Goal: Communication & Community: Answer question/provide support

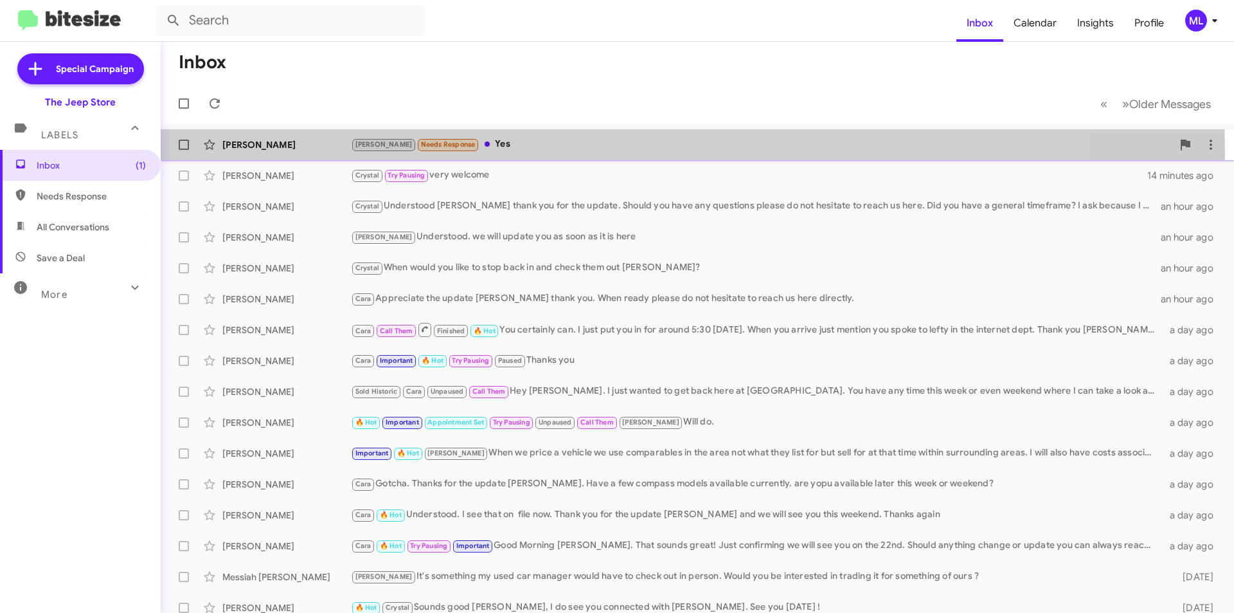
click at [504, 154] on div "[PERSON_NAME] [PERSON_NAME] Needs Response Yes 3 minutes ago" at bounding box center [697, 145] width 1053 height 26
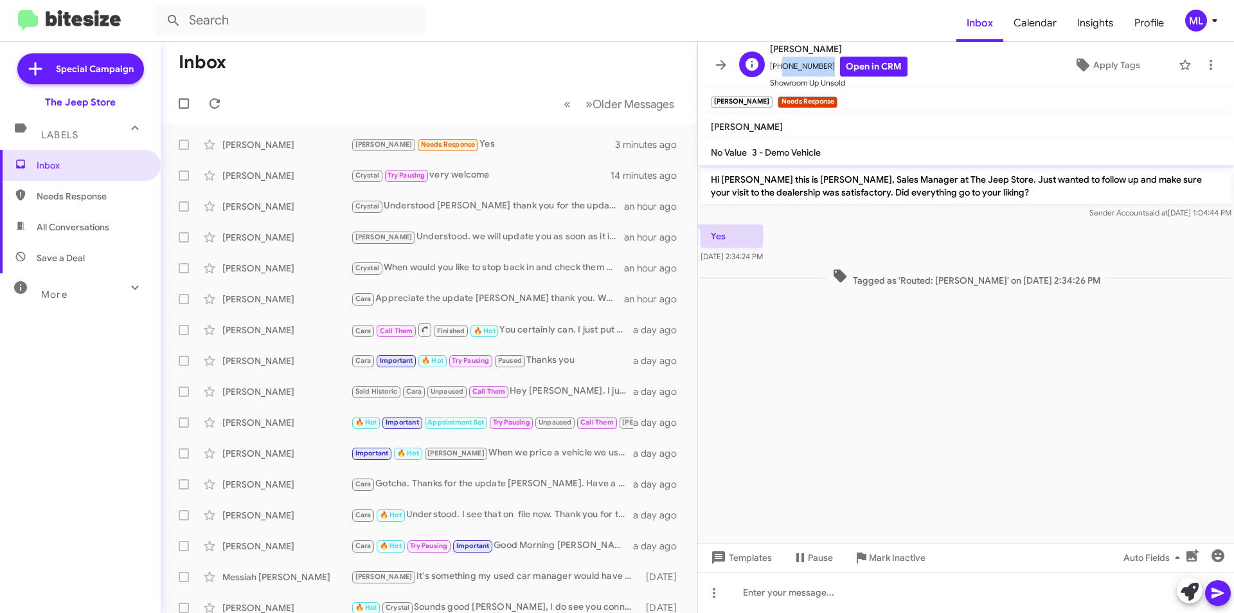
drag, startPoint x: 820, startPoint y: 69, endPoint x: 777, endPoint y: 65, distance: 43.2
click at [777, 65] on span "[PHONE_NUMBER] Open in CRM" at bounding box center [839, 67] width 138 height 20
copy span "7329841368"
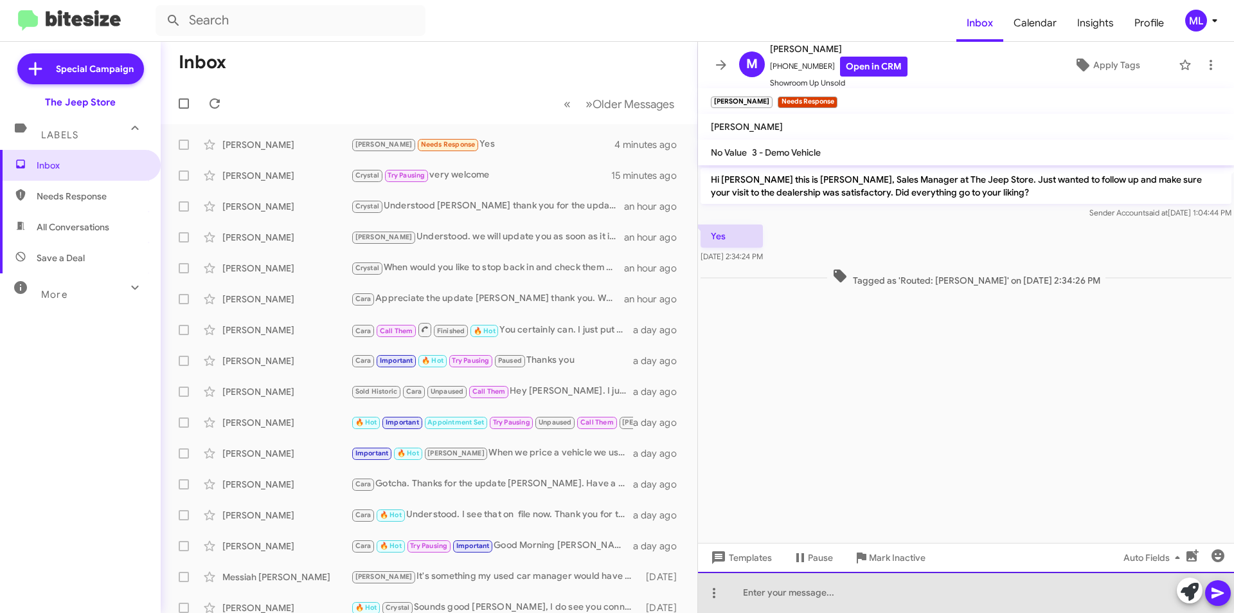
click at [846, 587] on div at bounding box center [966, 591] width 536 height 41
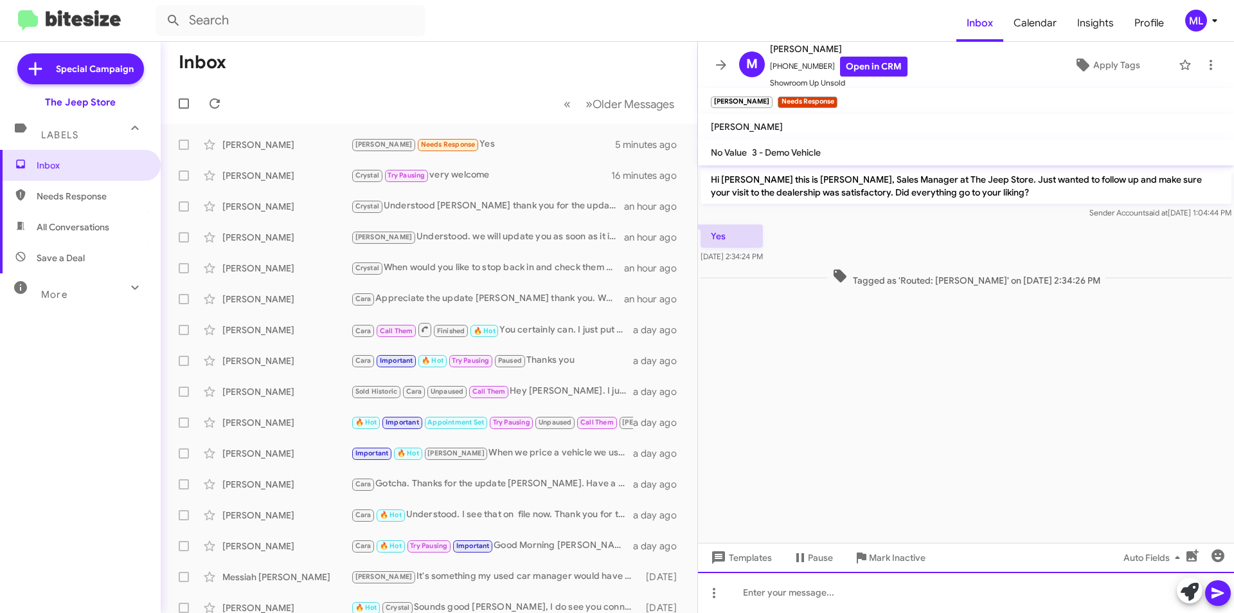
click at [841, 594] on div at bounding box center [966, 591] width 536 height 41
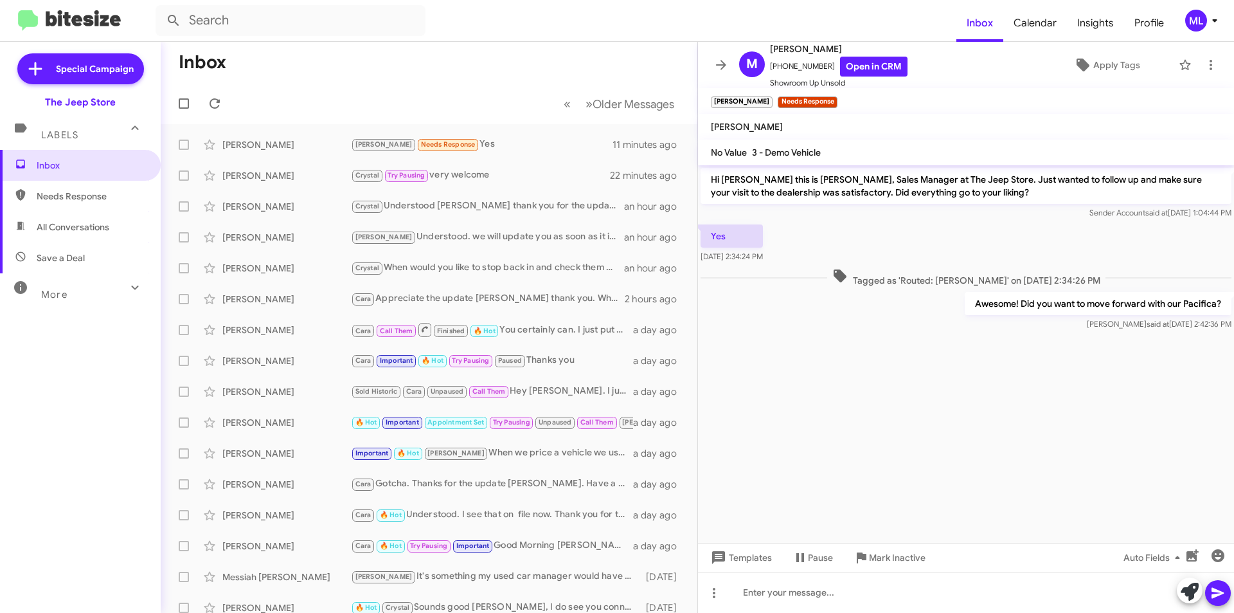
click at [85, 271] on span "Save a Deal" at bounding box center [80, 257] width 161 height 31
type input "in:not-interested"
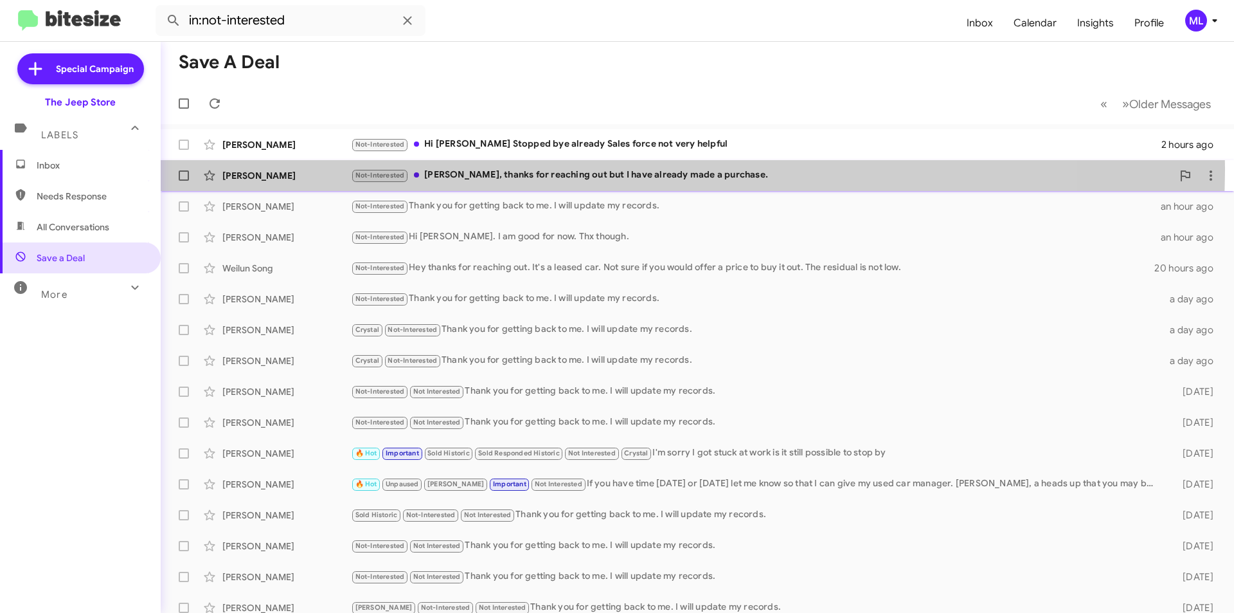
click at [579, 168] on div "Not-Interested [PERSON_NAME], thanks for reaching out but I have already made a…" at bounding box center [762, 175] width 822 height 15
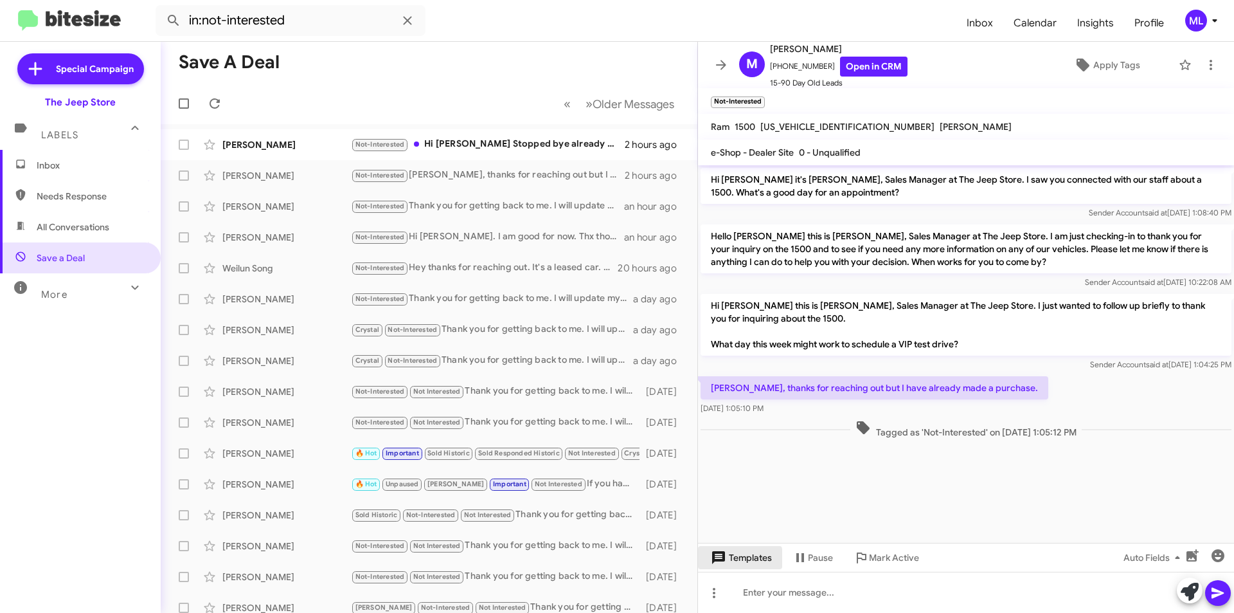
click at [730, 560] on span "Templates" at bounding box center [740, 557] width 64 height 23
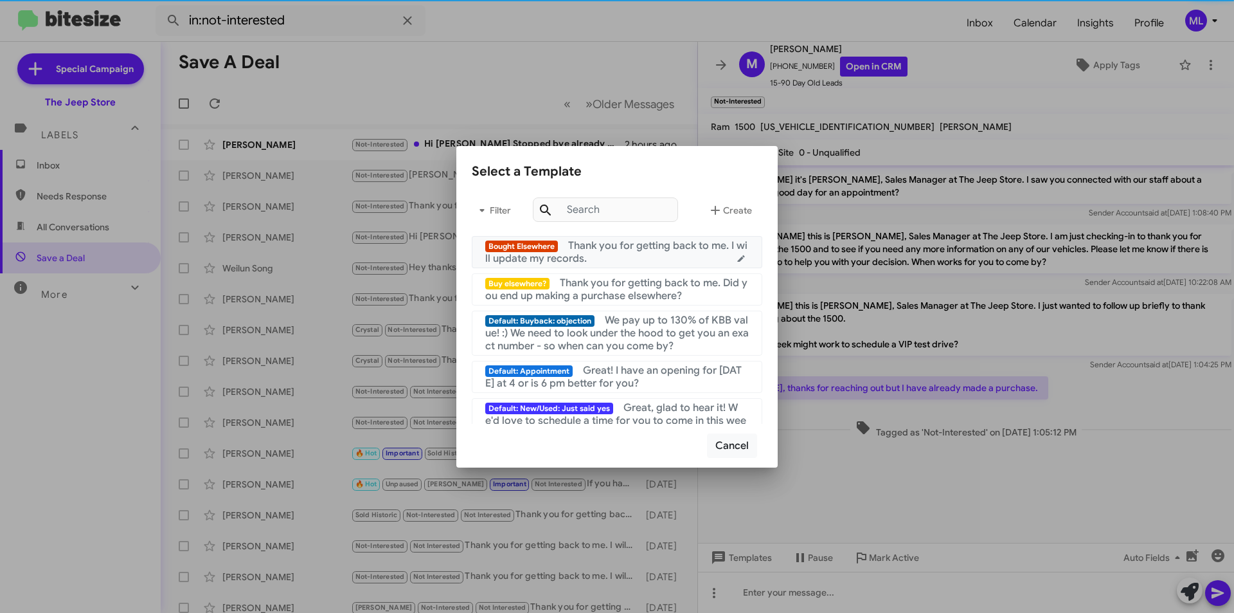
click at [629, 261] on div "Bought Elsewhere Thank you for getting back to me. I will update my records." at bounding box center [617, 252] width 264 height 26
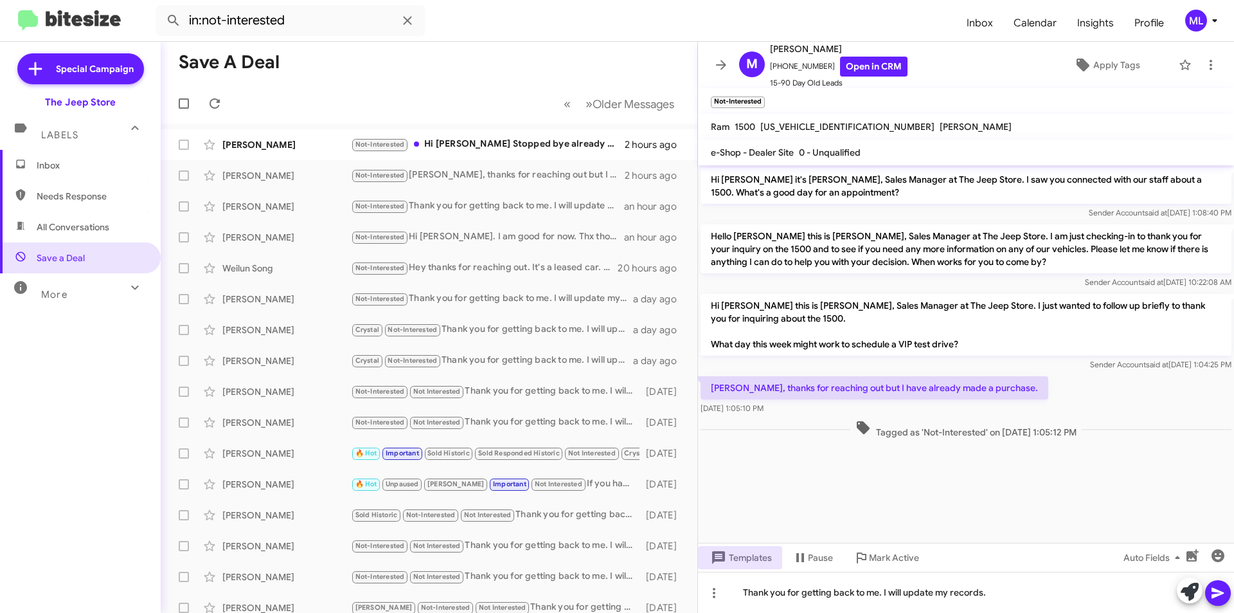
click at [1212, 593] on icon at bounding box center [1217, 592] width 15 height 15
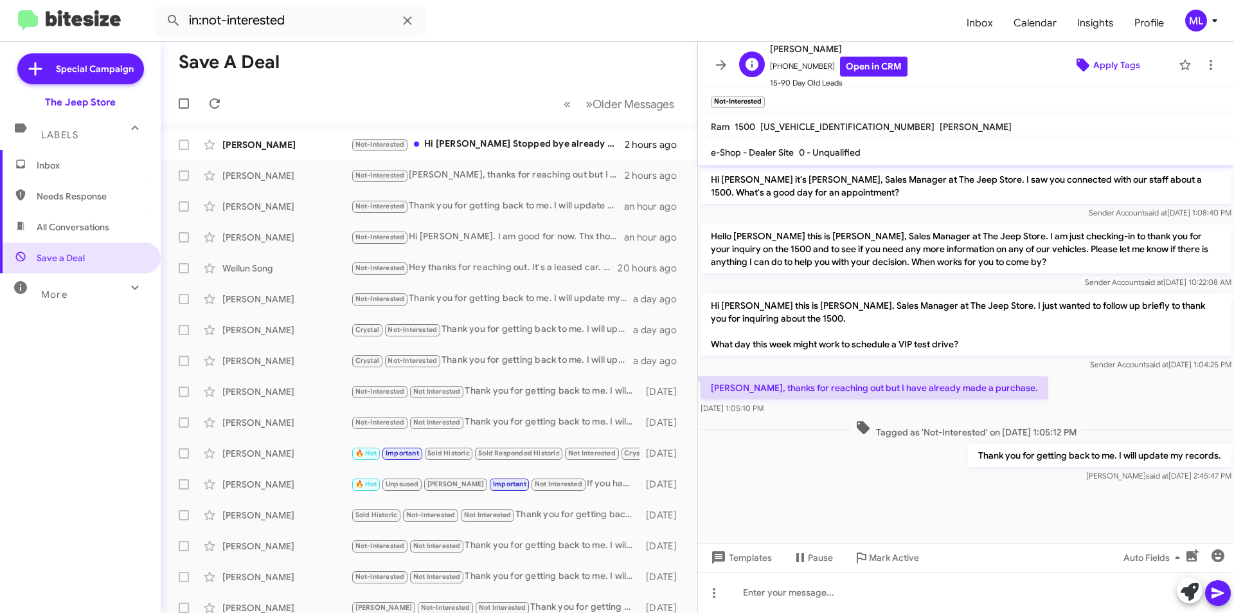
click at [1111, 68] on span "Apply Tags" at bounding box center [1116, 64] width 47 height 23
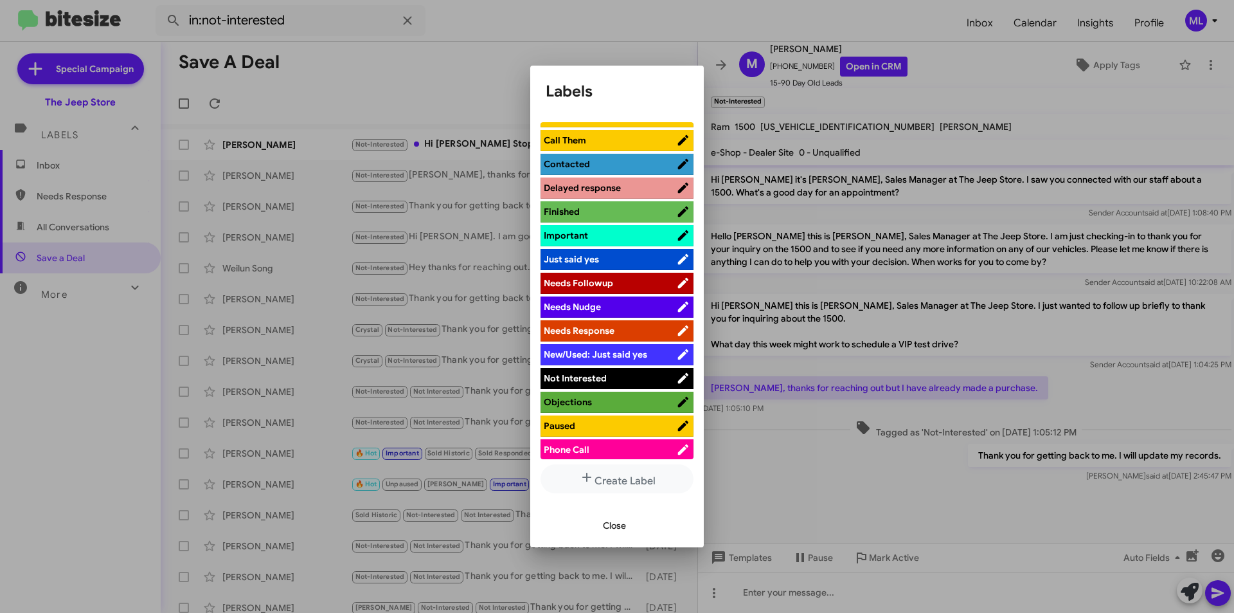
scroll to position [321, 0]
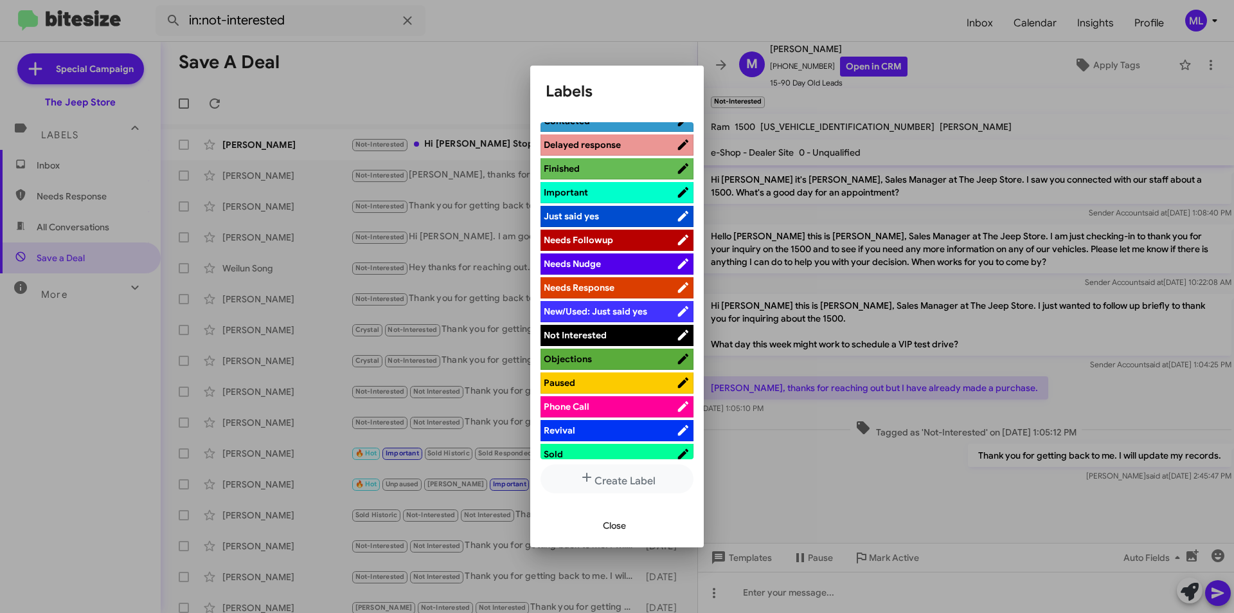
click at [618, 335] on span "Not Interested" at bounding box center [610, 334] width 132 height 13
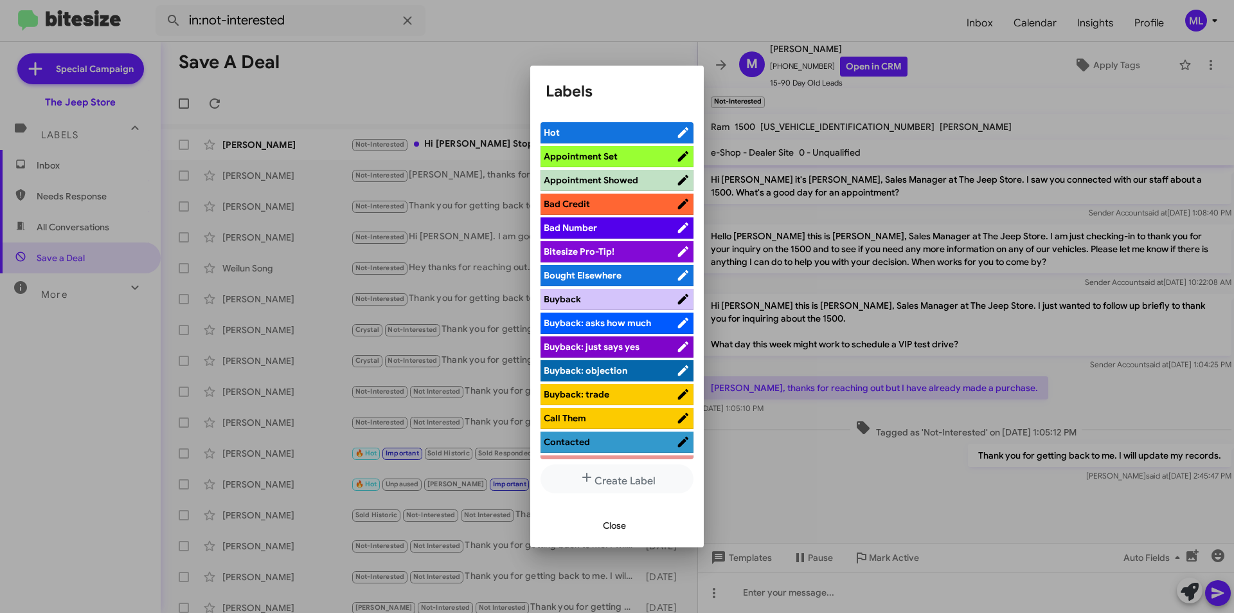
scroll to position [0, 0]
click at [628, 278] on span "Bought Elsewhere" at bounding box center [610, 275] width 132 height 13
click at [612, 531] on span "Close" at bounding box center [614, 525] width 23 height 23
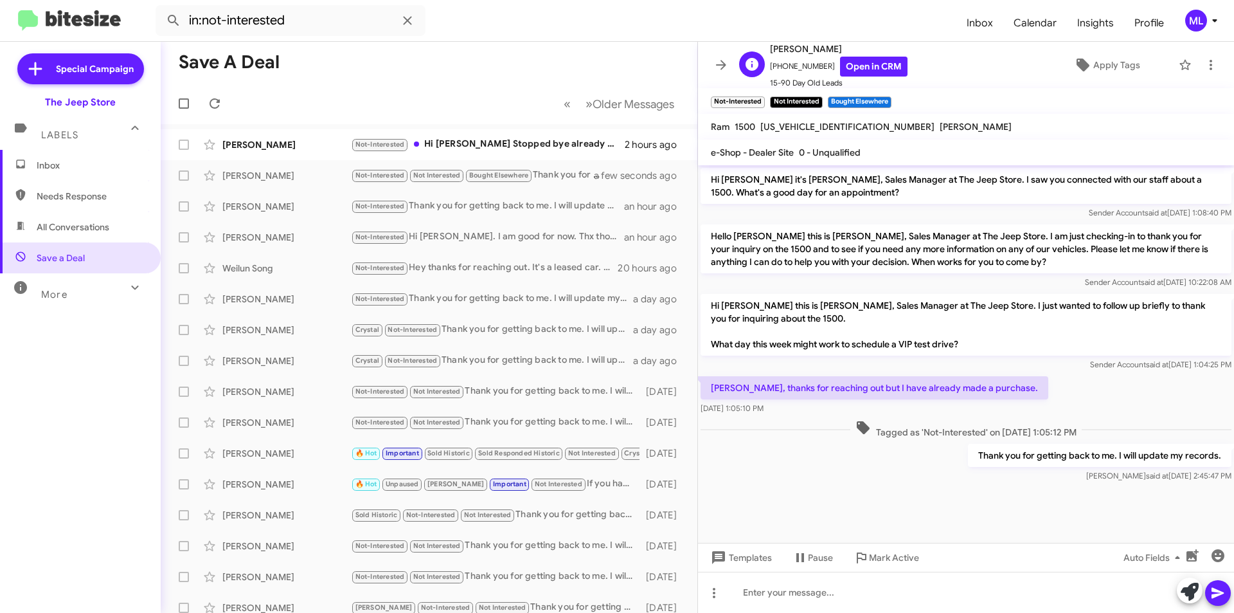
drag, startPoint x: 822, startPoint y: 66, endPoint x: 778, endPoint y: 69, distance: 43.9
click at [778, 69] on span "[PHONE_NUMBER] Open in CRM" at bounding box center [839, 67] width 138 height 20
copy span "9086927896"
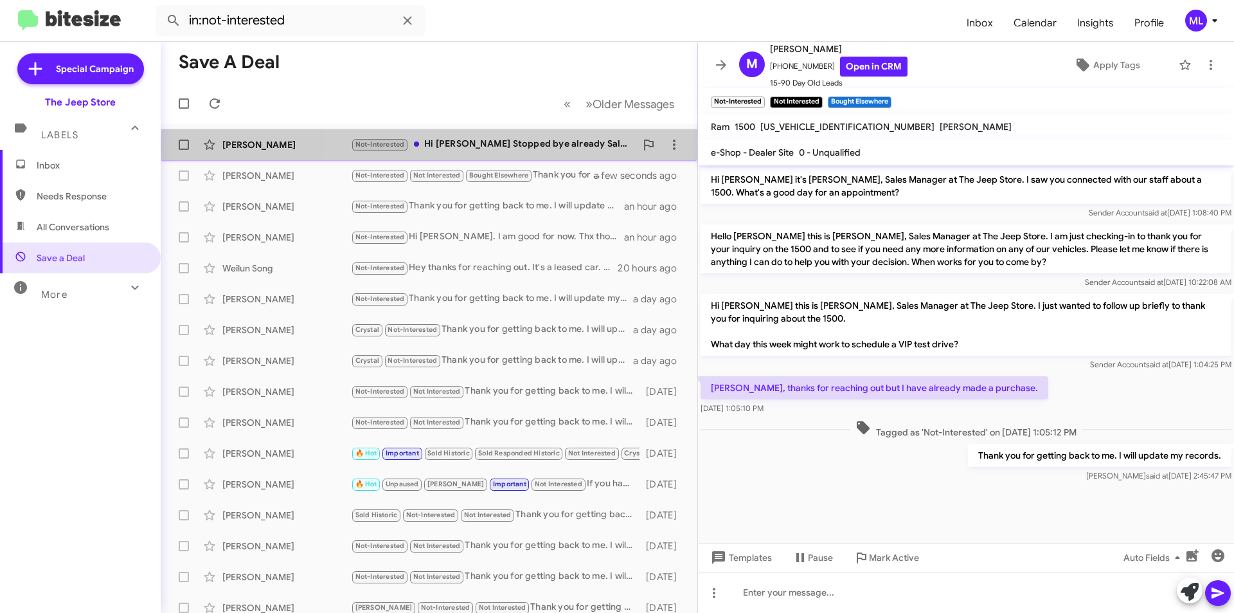
click at [523, 145] on div "Not-Interested Hi [PERSON_NAME] Stopped bye already Sales force not very helpful" at bounding box center [493, 144] width 285 height 15
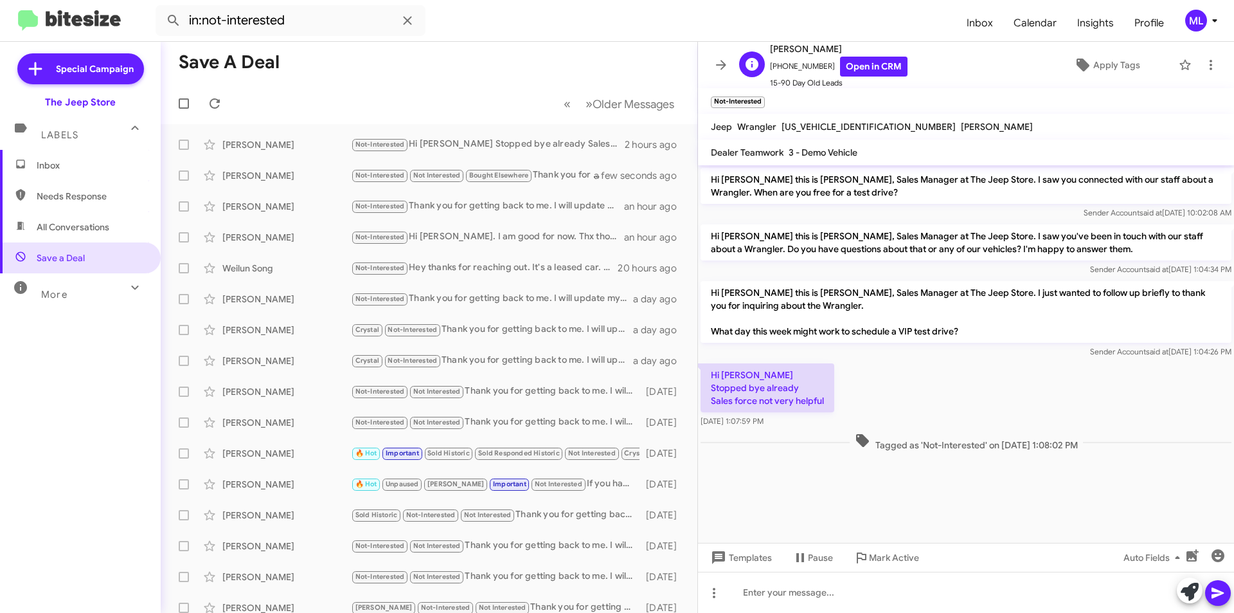
drag, startPoint x: 817, startPoint y: 67, endPoint x: 776, endPoint y: 69, distance: 41.2
click at [776, 69] on span "[PHONE_NUMBER] Open in CRM" at bounding box center [839, 67] width 138 height 20
copy span "2017901673"
click at [802, 586] on div at bounding box center [966, 591] width 536 height 41
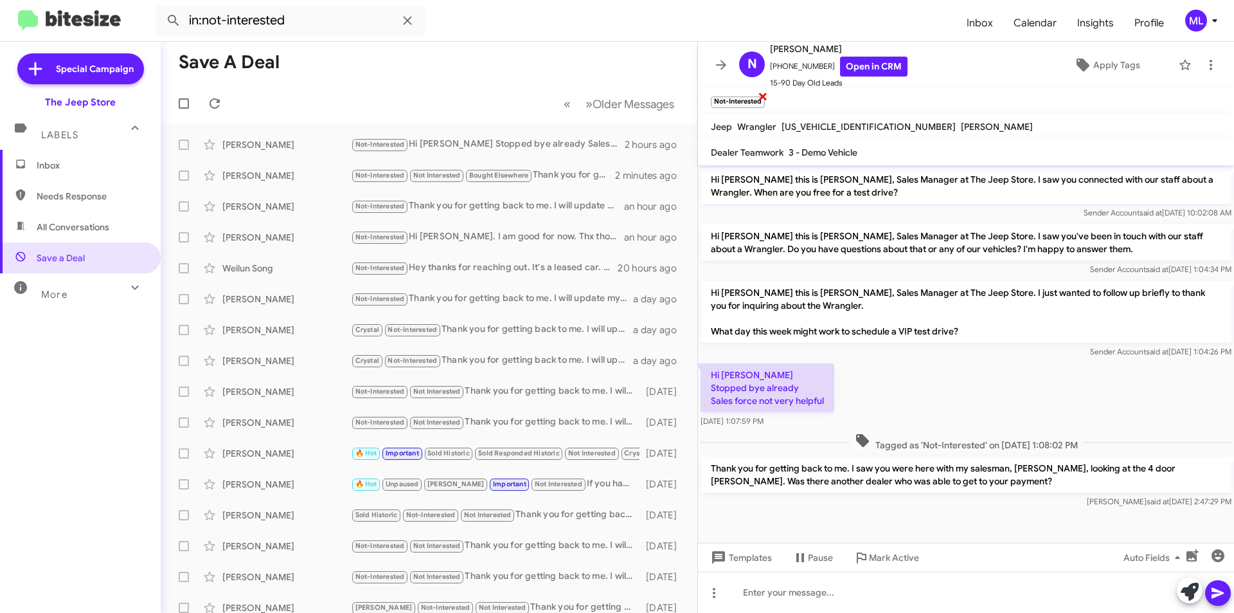
click at [762, 101] on span "×" at bounding box center [763, 95] width 10 height 15
click at [66, 158] on span "Inbox" at bounding box center [80, 165] width 161 height 31
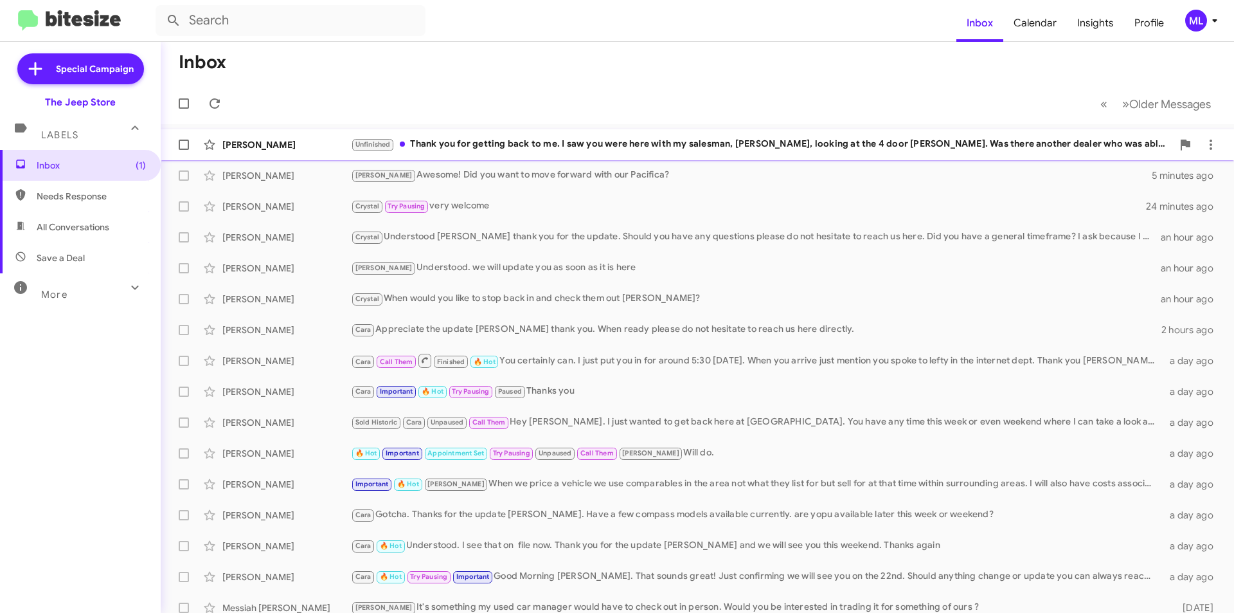
click at [310, 143] on div "[PERSON_NAME]" at bounding box center [286, 144] width 129 height 13
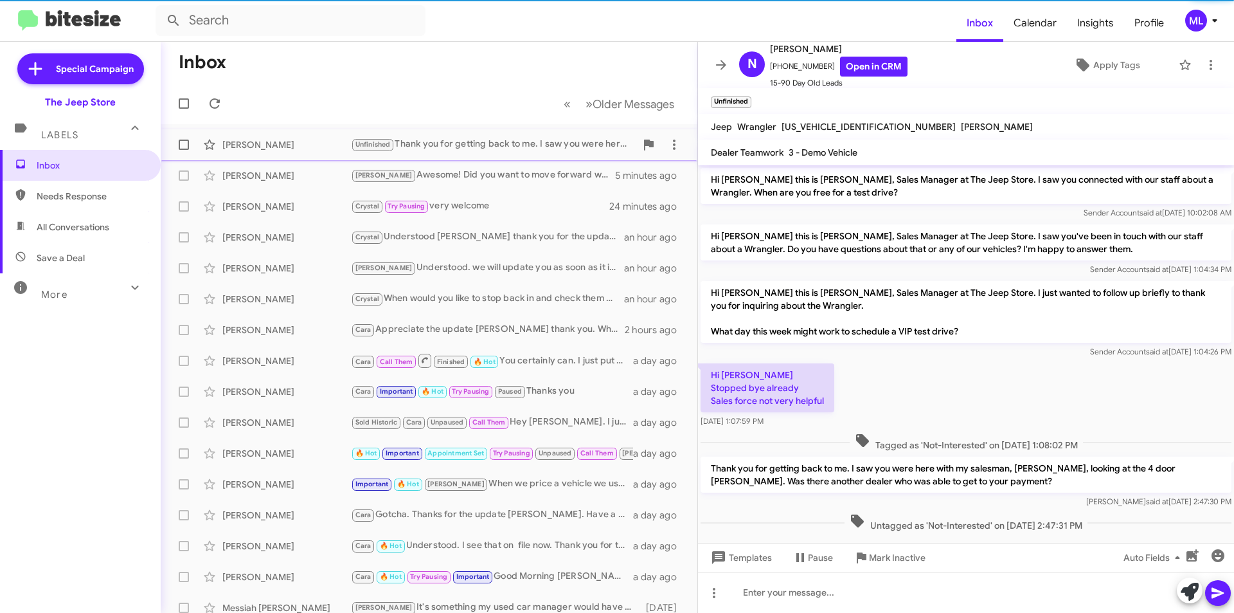
scroll to position [14, 0]
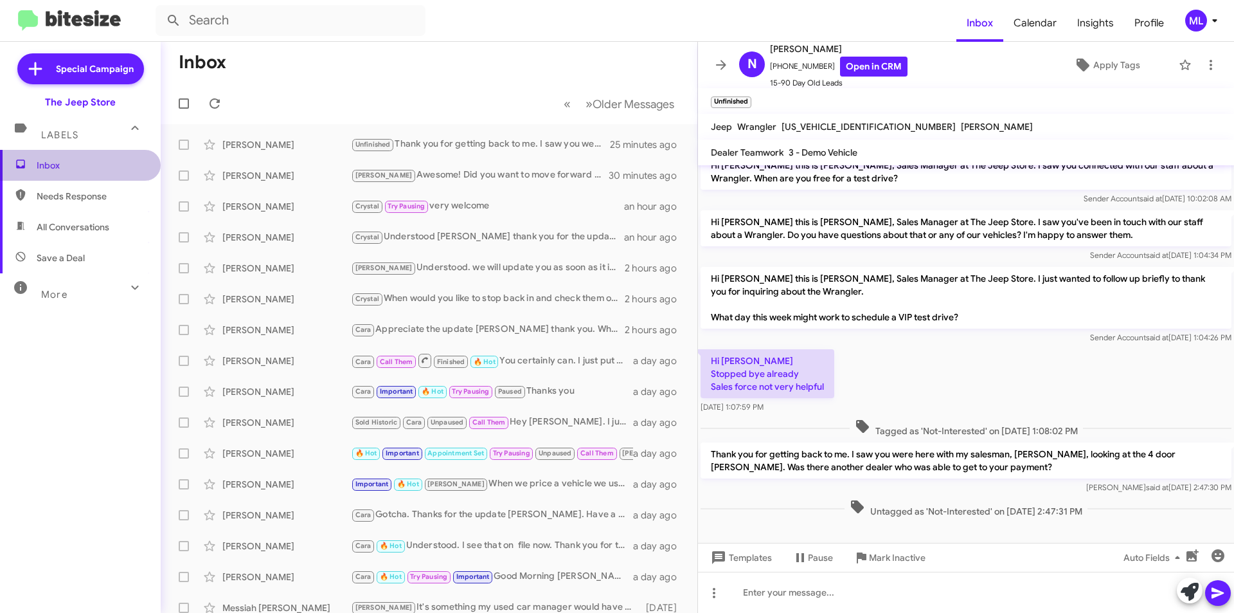
click at [86, 156] on span "Inbox" at bounding box center [80, 165] width 161 height 31
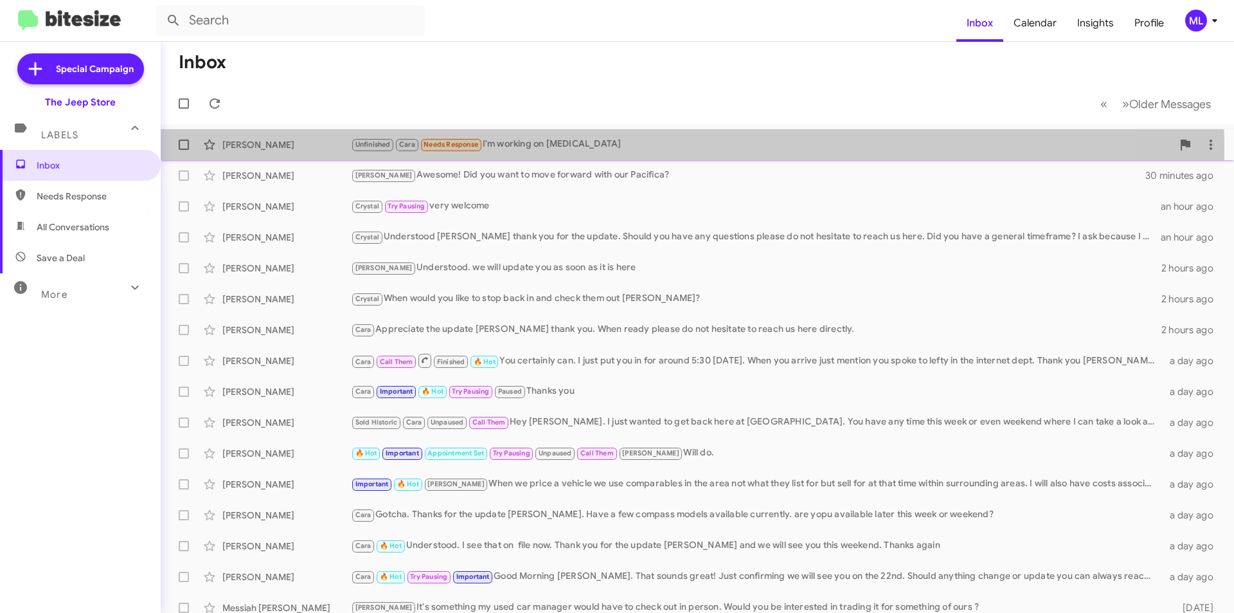
click at [527, 148] on div "Unfinished Cara Needs Response I'm working on [MEDICAL_DATA]" at bounding box center [762, 144] width 822 height 15
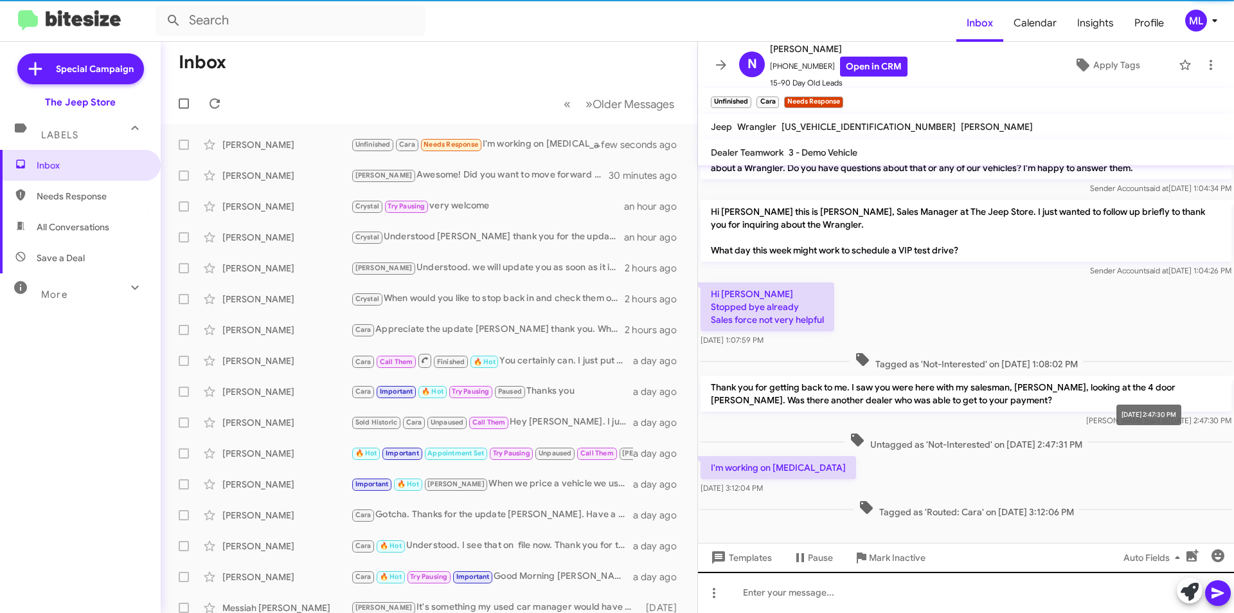
scroll to position [88, 0]
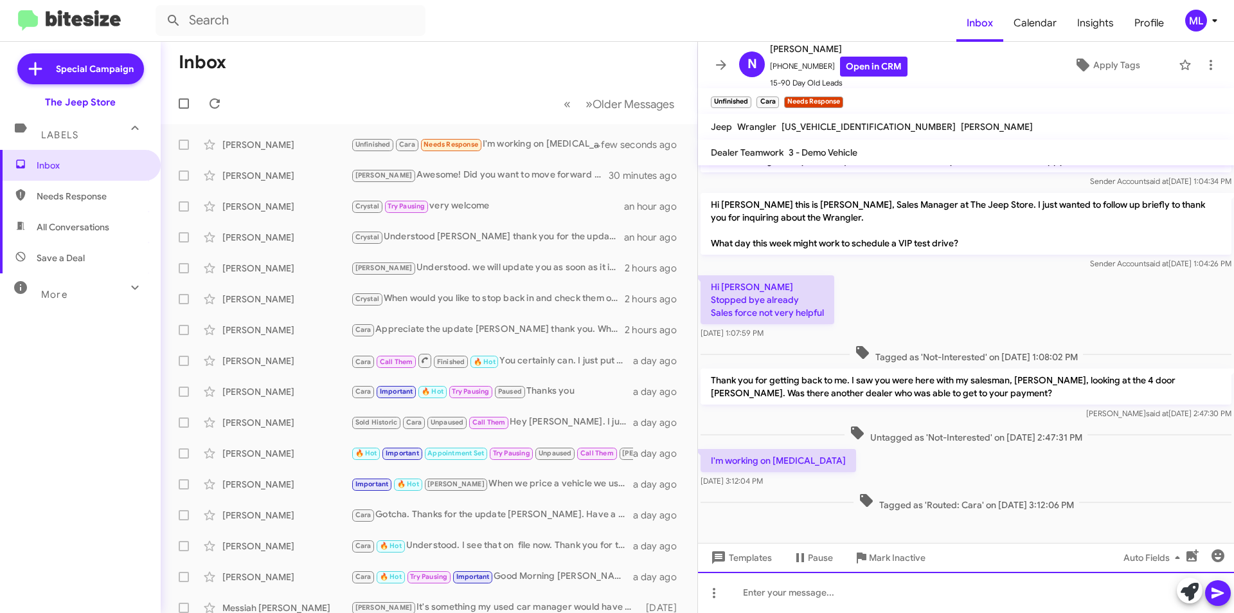
click at [916, 589] on div at bounding box center [966, 591] width 536 height 41
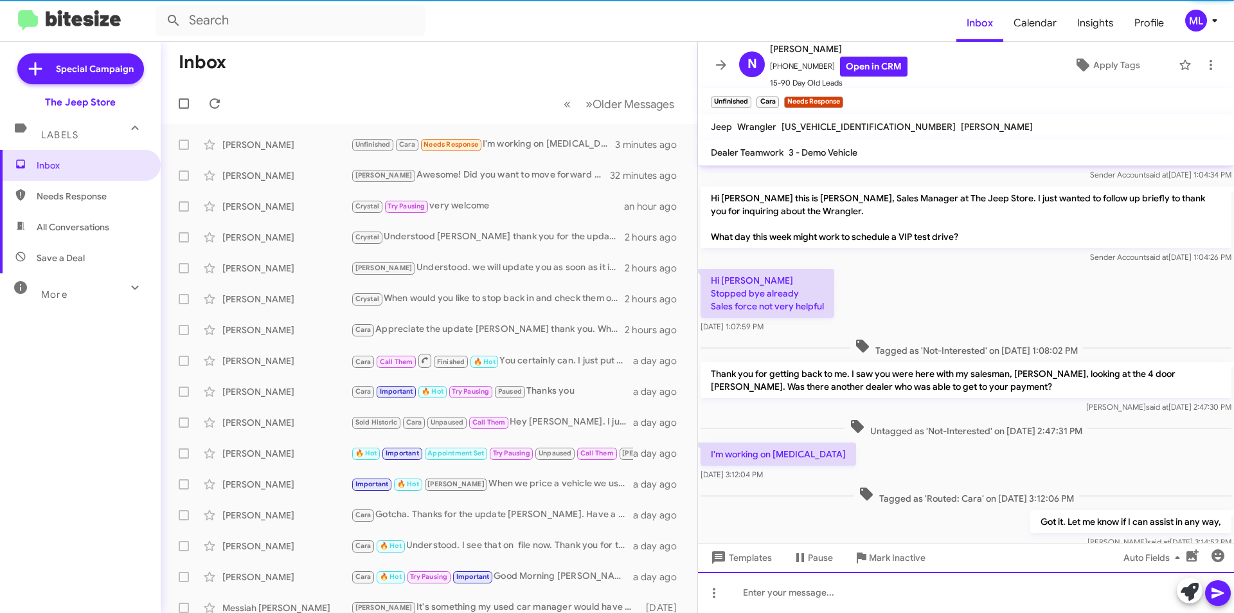
scroll to position [135, 0]
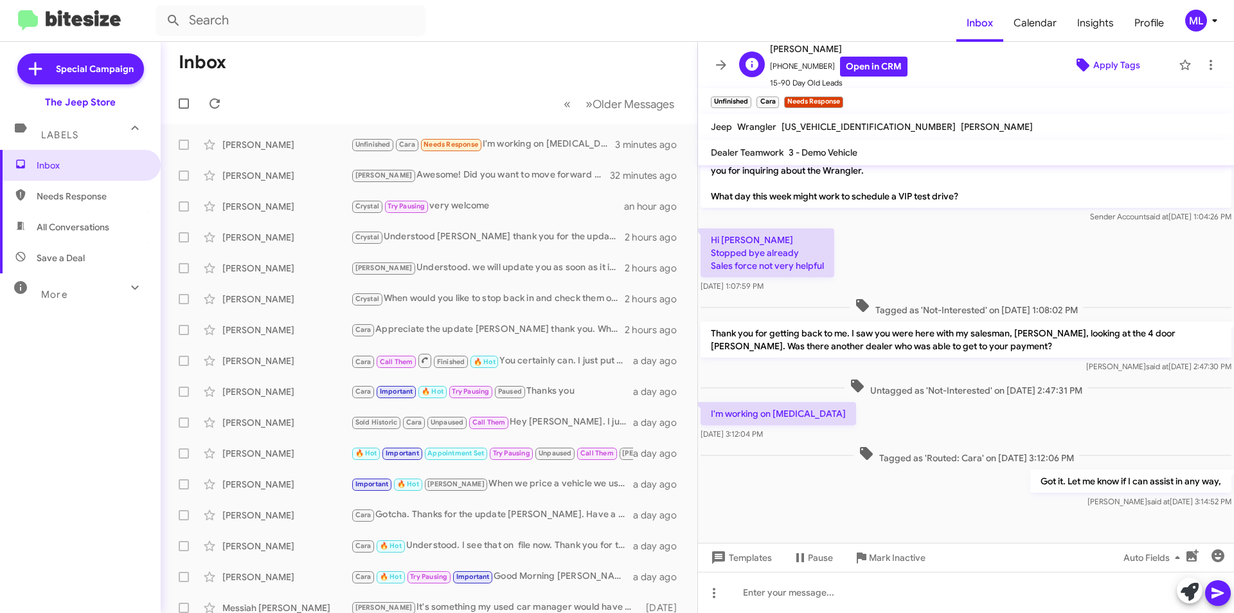
click at [1093, 55] on span "Apply Tags" at bounding box center [1116, 64] width 47 height 23
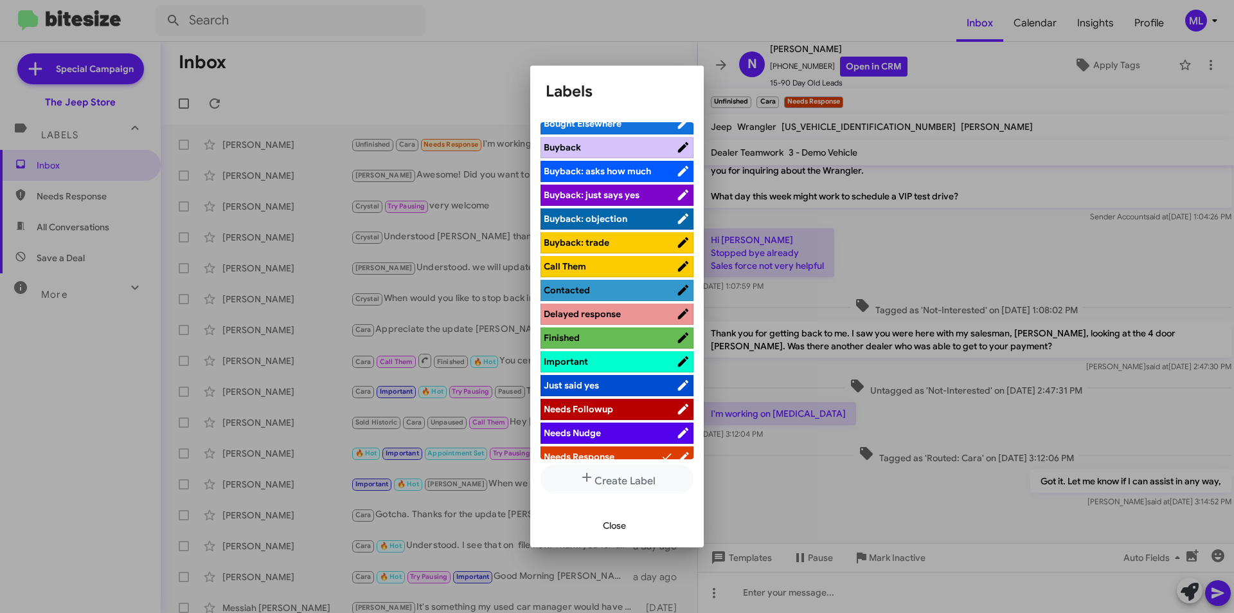
scroll to position [386, 0]
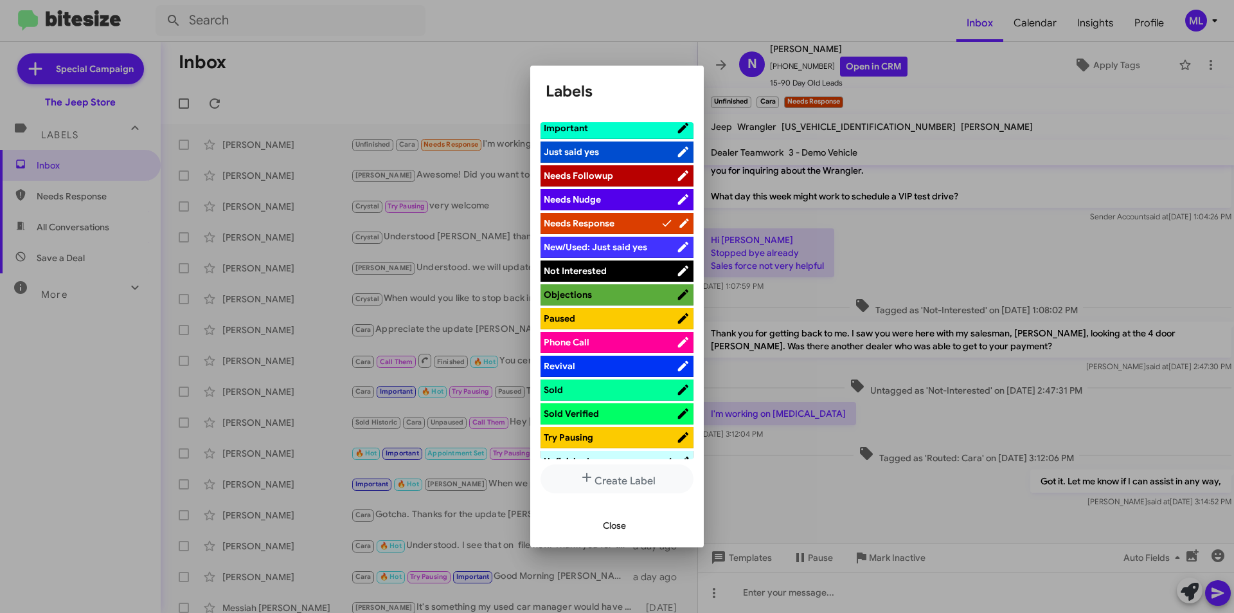
click at [643, 269] on span "Not Interested" at bounding box center [610, 270] width 132 height 13
click at [618, 530] on span "Close" at bounding box center [614, 525] width 23 height 23
